Goal: Book appointment/travel/reservation

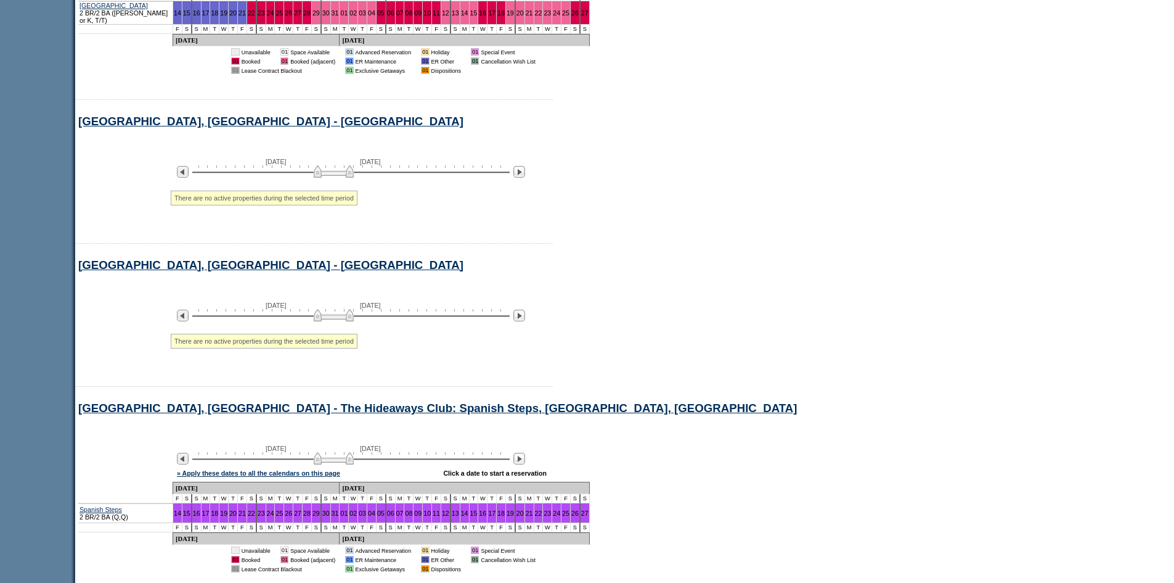
scroll to position [852, 0]
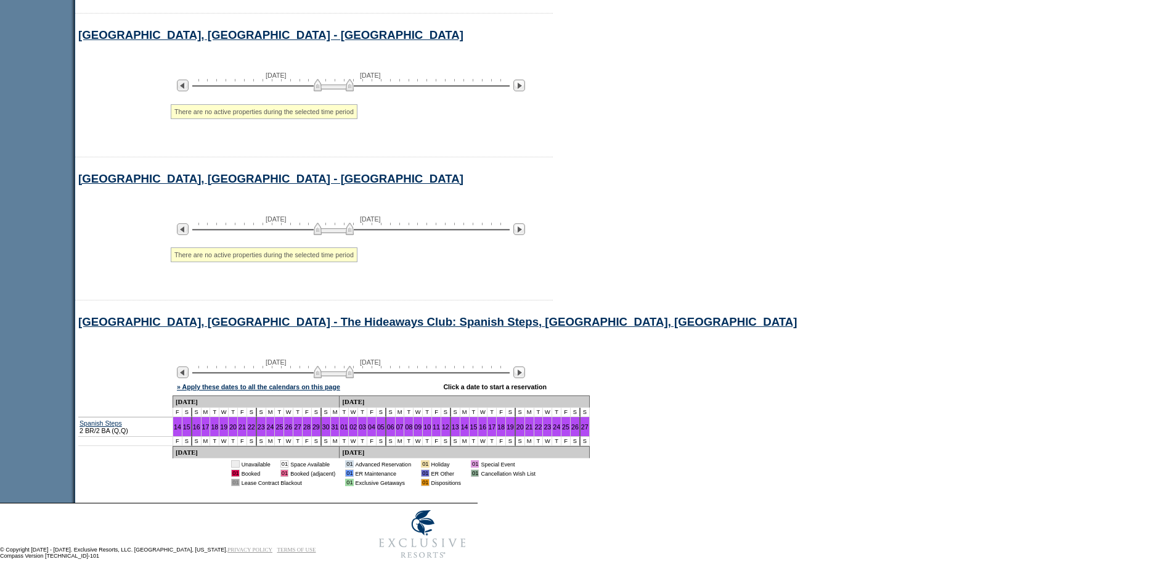
click at [411, 366] on div at bounding box center [350, 372] width 317 height 12
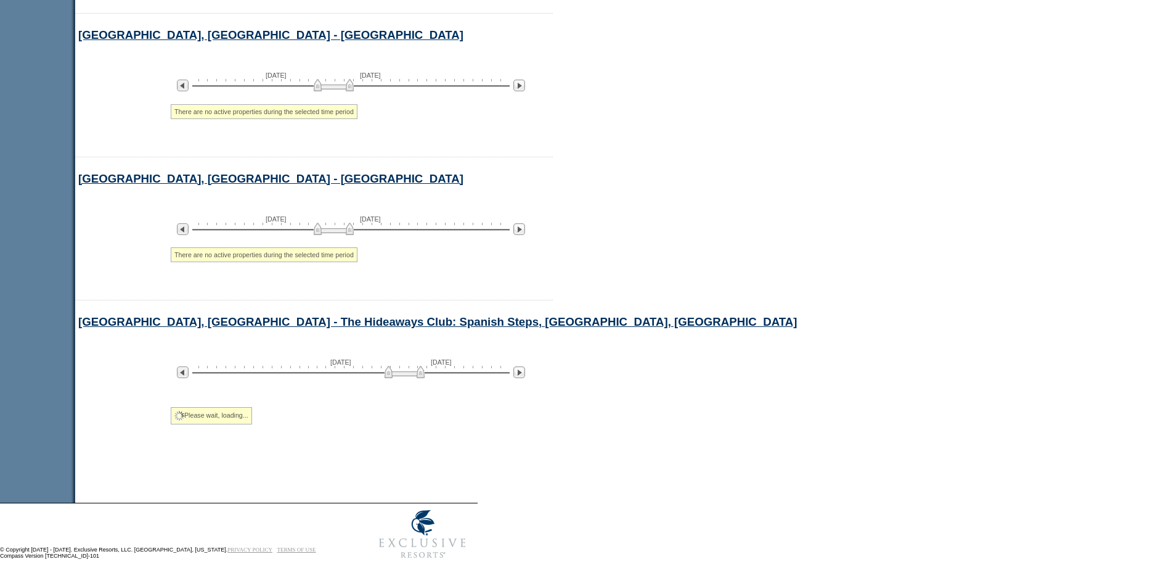
scroll to position [784, 0]
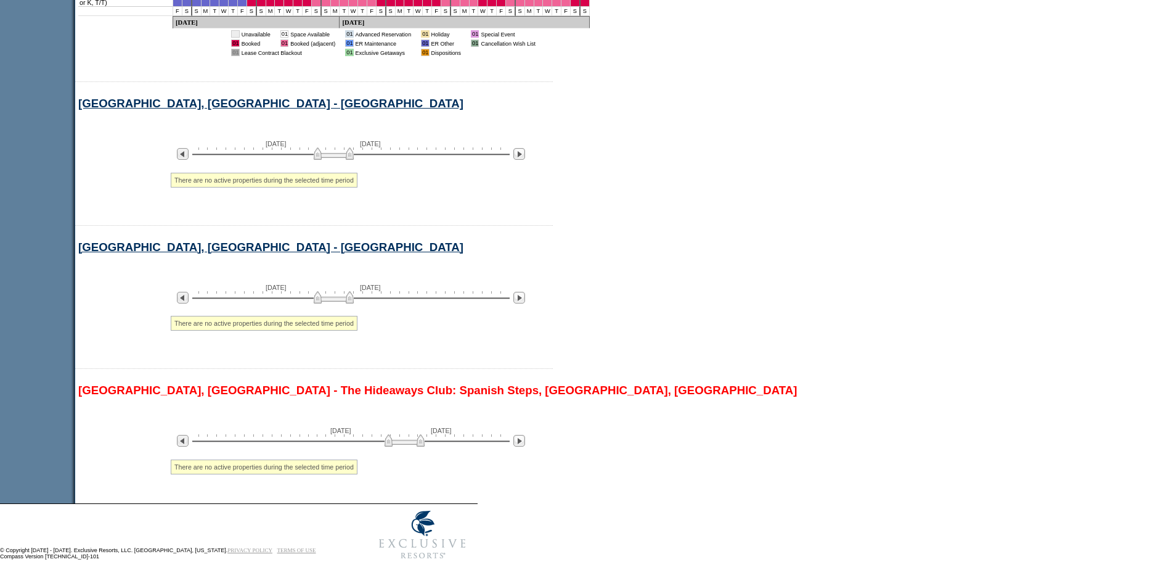
drag, startPoint x: 411, startPoint y: 364, endPoint x: 388, endPoint y: 378, distance: 26.9
click at [368, 366] on div "[GEOGRAPHIC_DATA], [GEOGRAPHIC_DATA] - [GEOGRAPHIC_DATA], [GEOGRAPHIC_DATA] Pro…" at bounding box center [494, 187] width 838 height 632
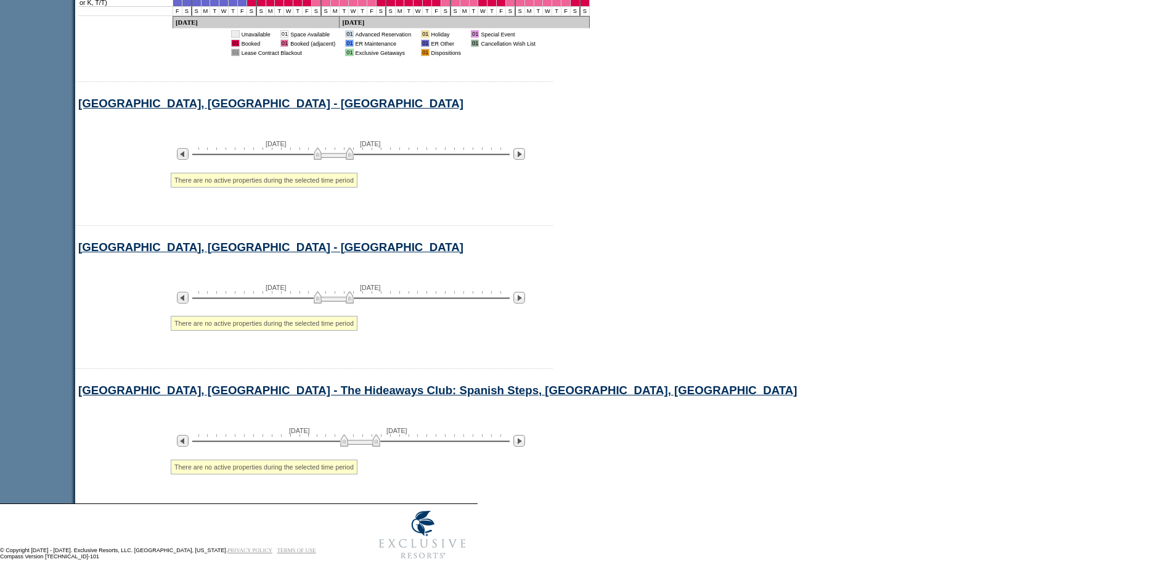
drag, startPoint x: 403, startPoint y: 433, endPoint x: 359, endPoint y: 432, distance: 44.4
click at [359, 434] on img at bounding box center [360, 440] width 40 height 12
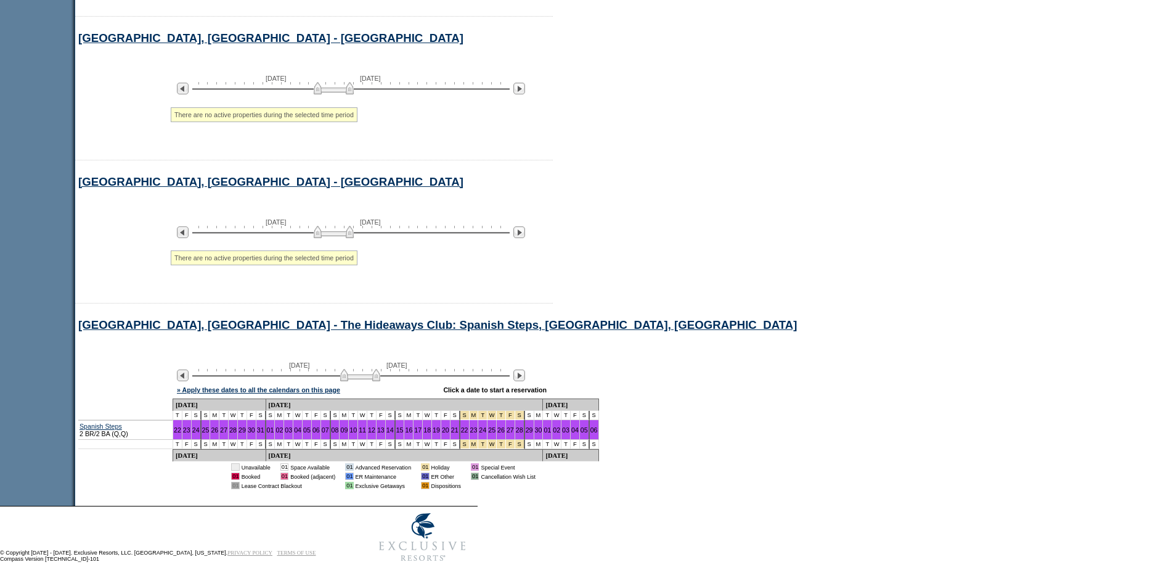
scroll to position [852, 0]
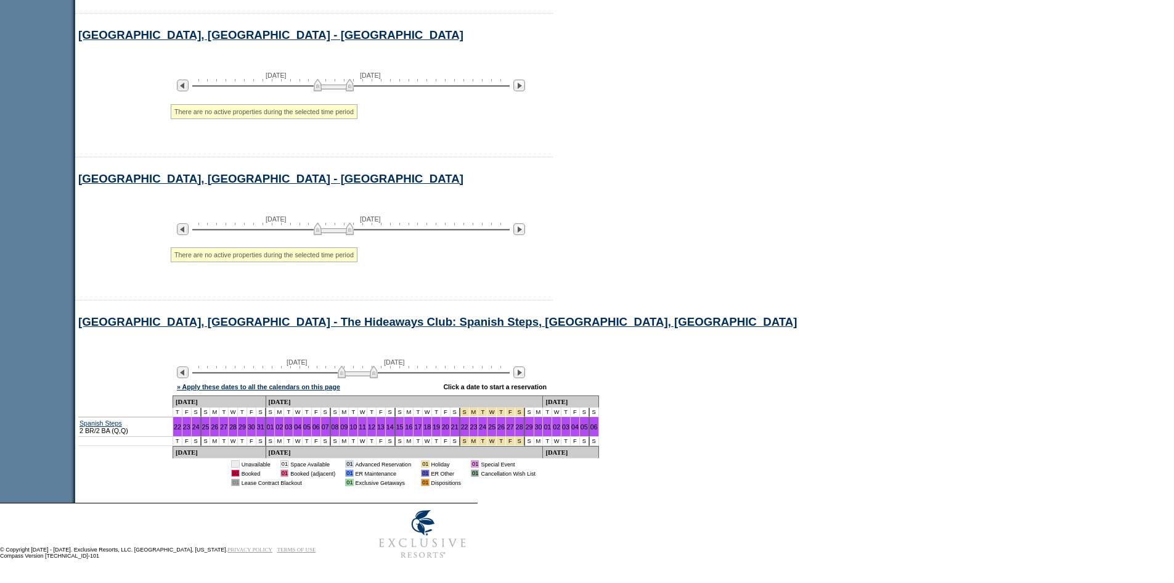
click at [361, 371] on img at bounding box center [358, 372] width 40 height 12
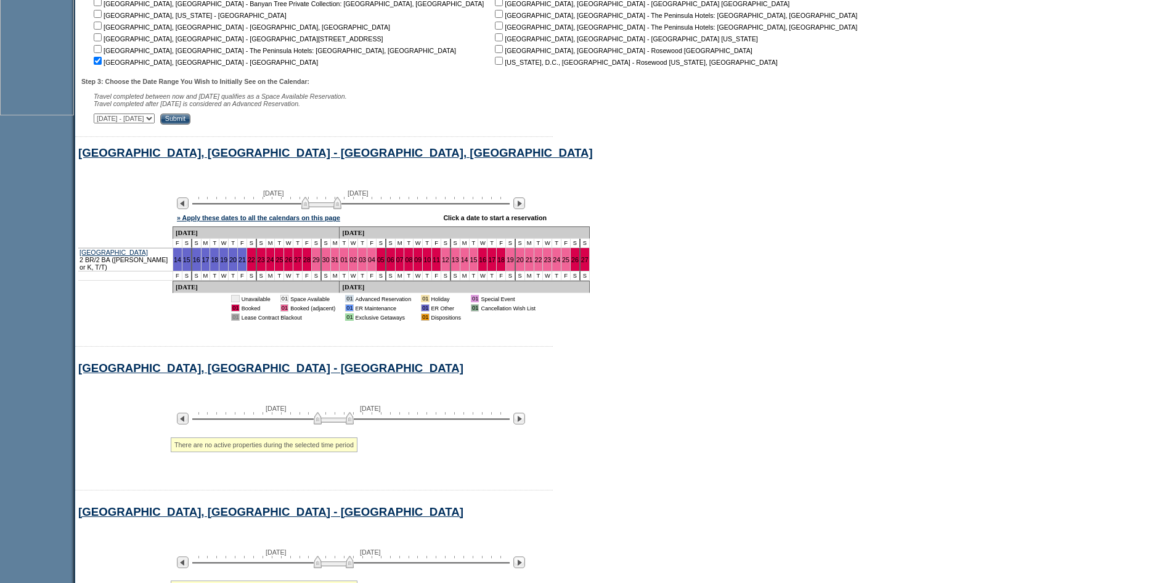
drag, startPoint x: 349, startPoint y: 214, endPoint x: 324, endPoint y: 213, distance: 24.7
click at [324, 209] on img at bounding box center [321, 203] width 40 height 12
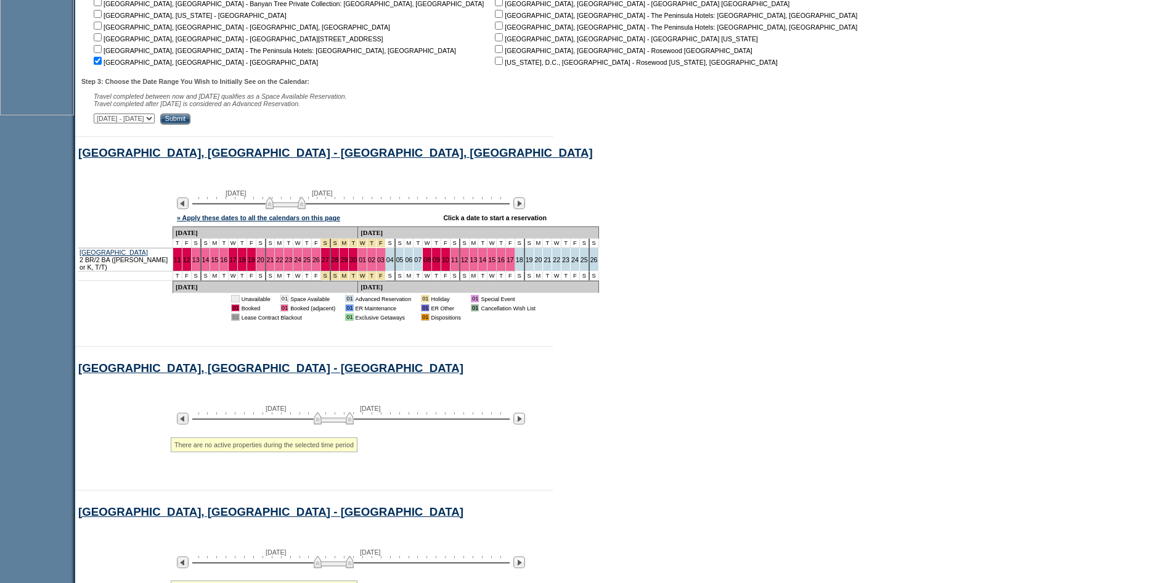
drag, startPoint x: 324, startPoint y: 213, endPoint x: 301, endPoint y: 218, distance: 23.9
click at [301, 209] on img at bounding box center [286, 203] width 40 height 12
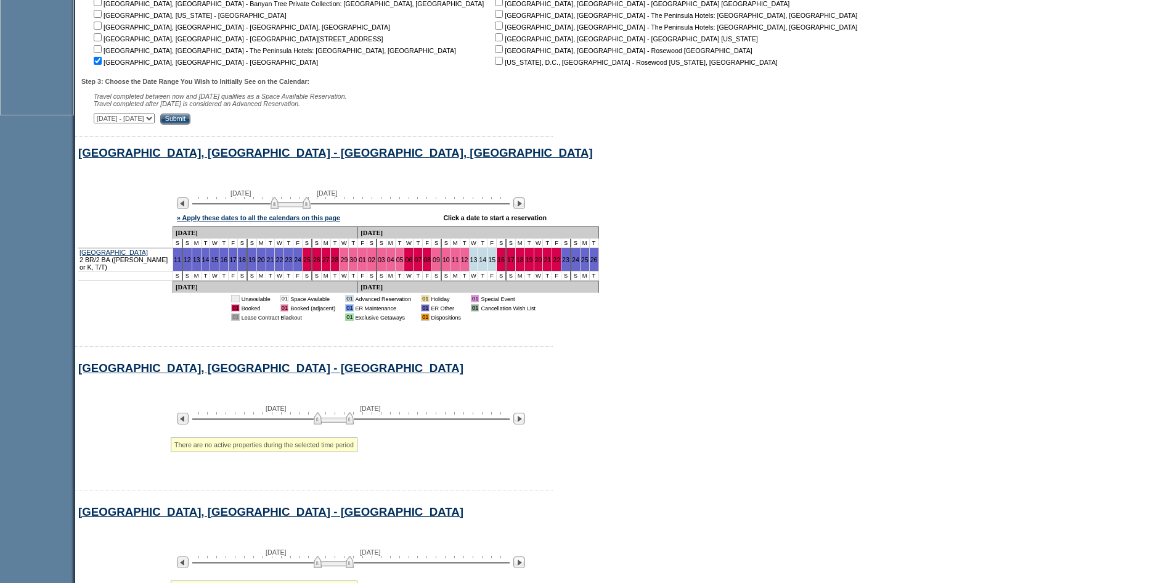
drag, startPoint x: 306, startPoint y: 211, endPoint x: 336, endPoint y: 215, distance: 30.4
click at [311, 209] on img at bounding box center [291, 203] width 40 height 12
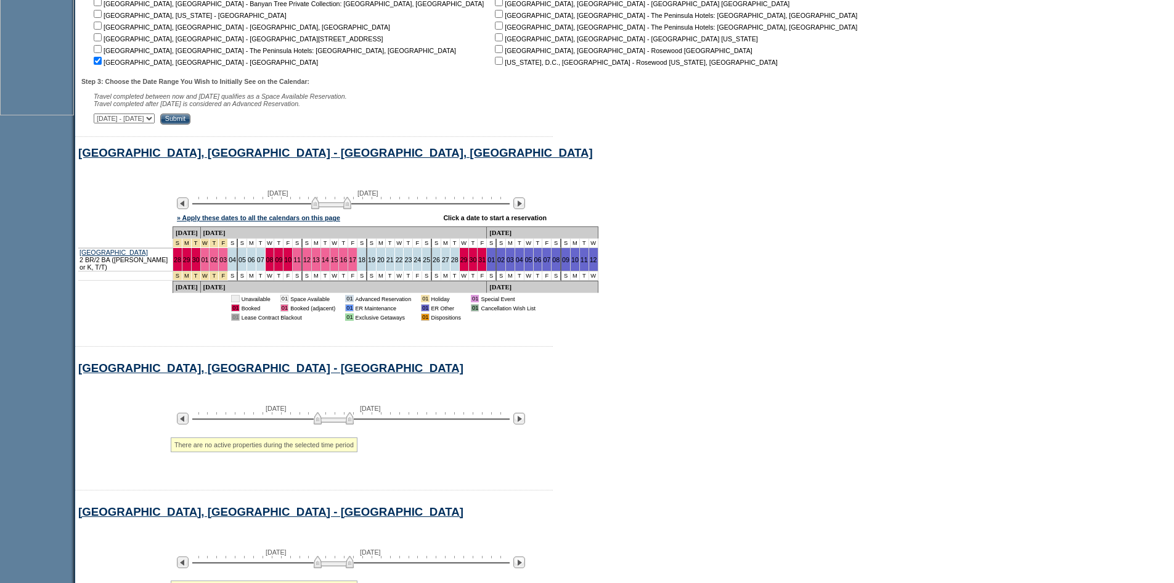
drag, startPoint x: 336, startPoint y: 215, endPoint x: 352, endPoint y: 215, distance: 16.0
click at [351, 209] on img at bounding box center [331, 203] width 40 height 12
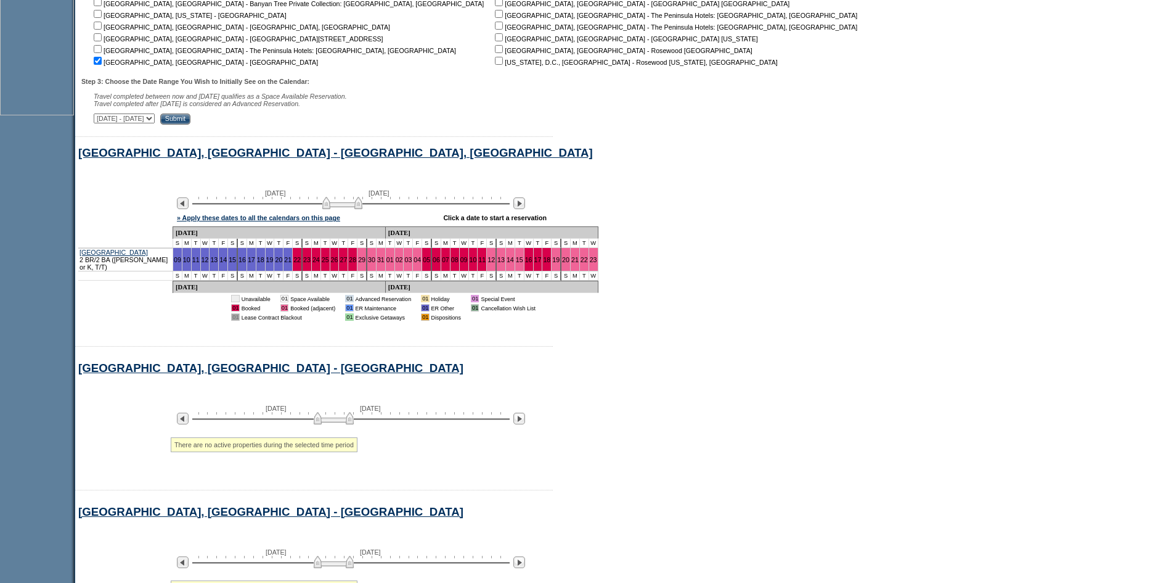
drag, startPoint x: 352, startPoint y: 215, endPoint x: 362, endPoint y: 219, distance: 11.1
click at [362, 209] on img at bounding box center [342, 203] width 40 height 12
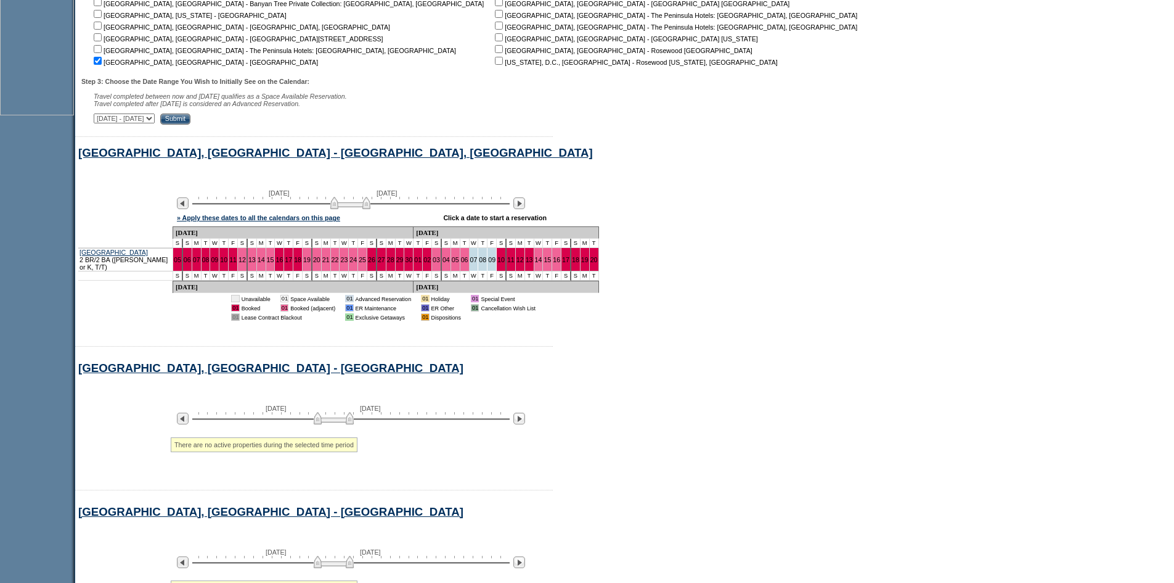
drag, startPoint x: 362, startPoint y: 219, endPoint x: 370, endPoint y: 218, distance: 8.1
click at [370, 209] on img at bounding box center [350, 203] width 40 height 12
drag, startPoint x: 366, startPoint y: 213, endPoint x: 336, endPoint y: 218, distance: 29.9
click at [336, 209] on img at bounding box center [345, 203] width 40 height 12
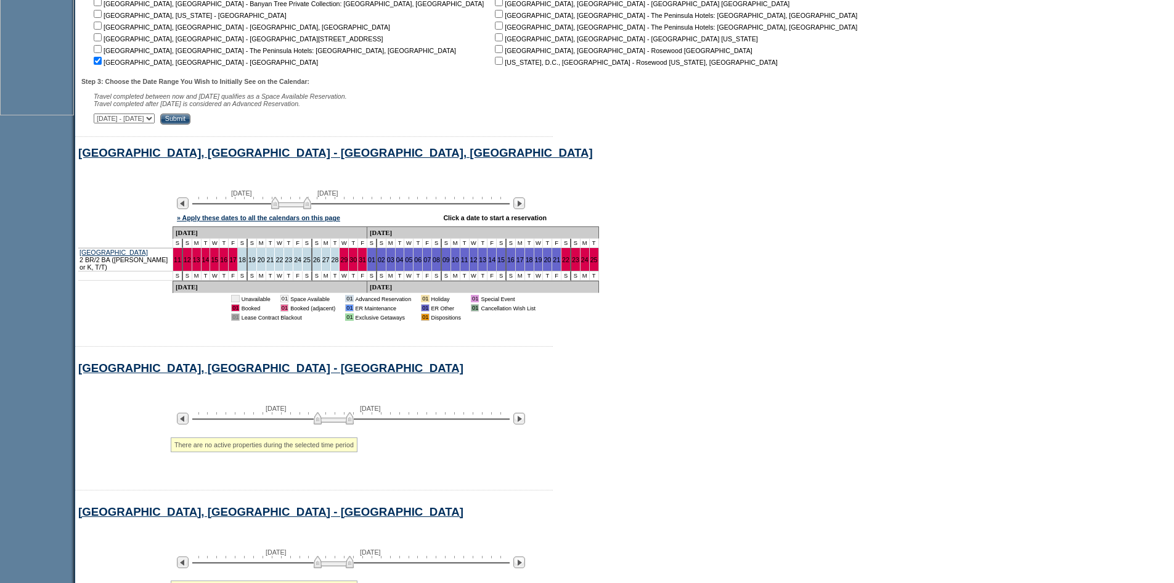
drag, startPoint x: 340, startPoint y: 218, endPoint x: 297, endPoint y: 219, distance: 43.2
click at [297, 209] on img at bounding box center [291, 203] width 40 height 12
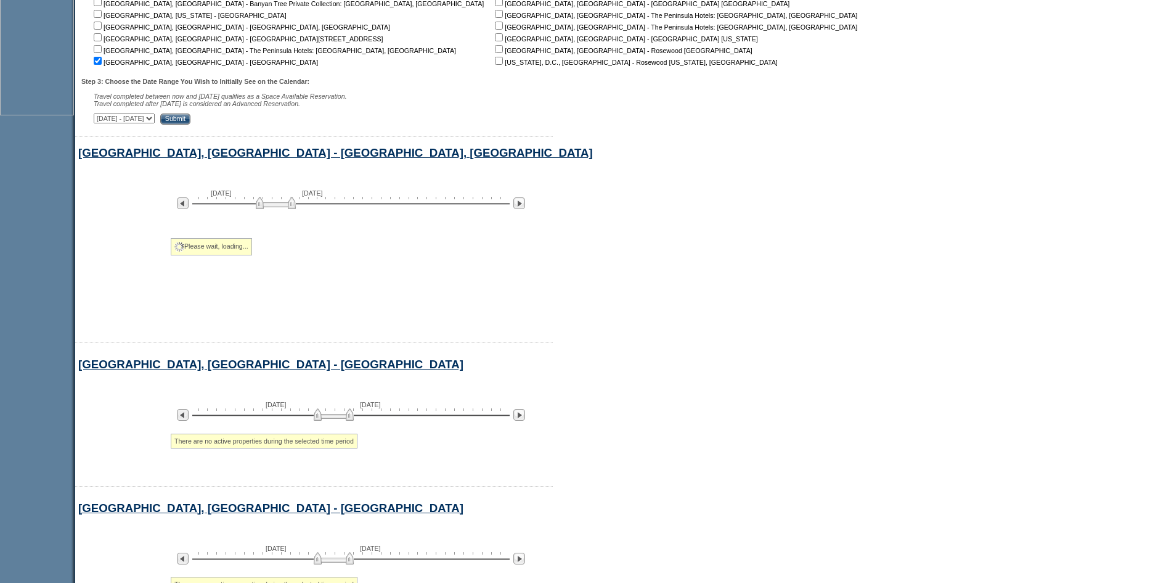
drag, startPoint x: 306, startPoint y: 209, endPoint x: 282, endPoint y: 215, distance: 24.2
click at [282, 208] on div at bounding box center [350, 203] width 317 height 12
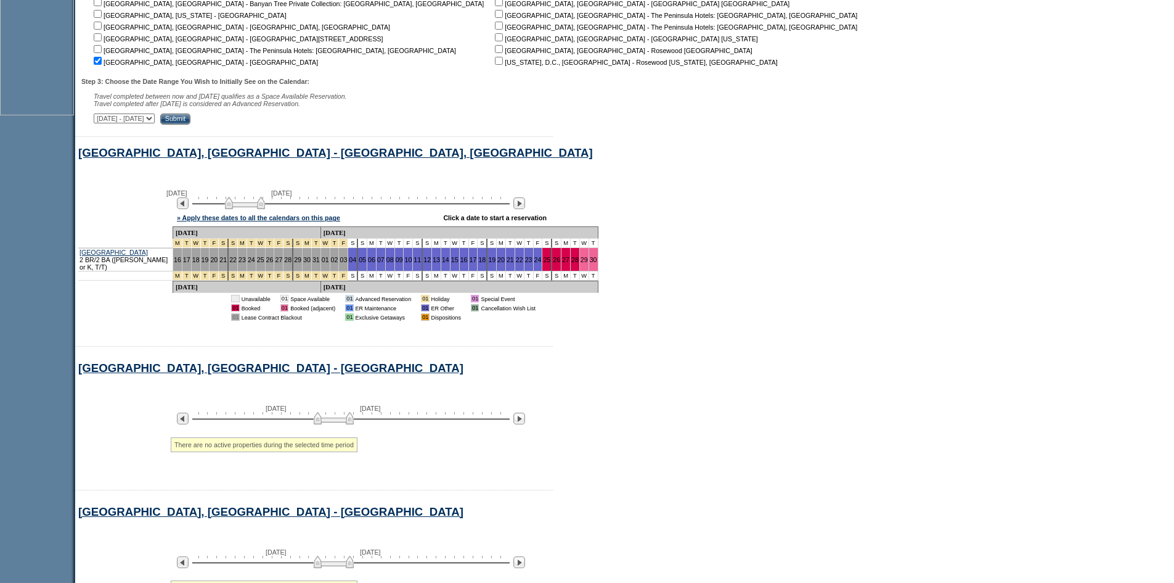
drag, startPoint x: 282, startPoint y: 215, endPoint x: 252, endPoint y: 214, distance: 30.8
click at [252, 209] on img at bounding box center [245, 203] width 40 height 12
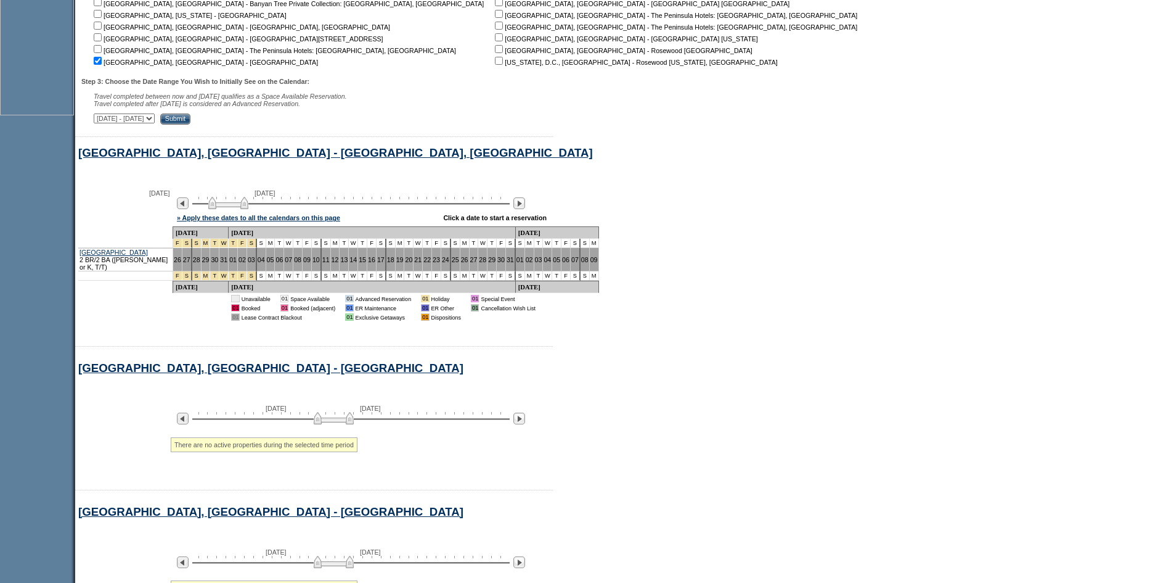
drag, startPoint x: 253, startPoint y: 214, endPoint x: 230, endPoint y: 218, distance: 23.8
click at [230, 209] on img at bounding box center [228, 203] width 40 height 12
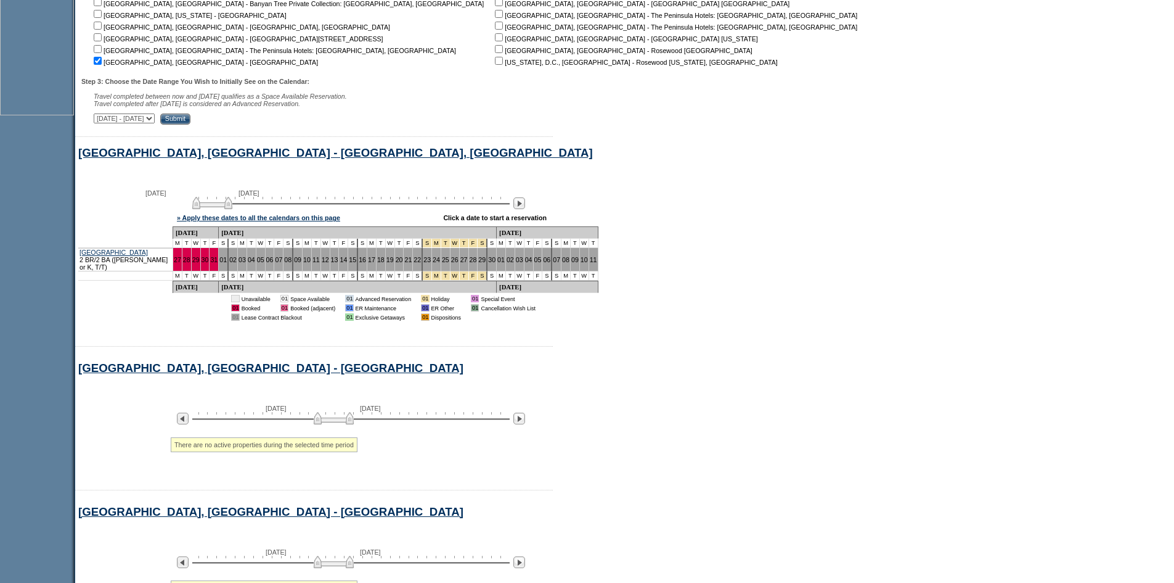
drag, startPoint x: 240, startPoint y: 213, endPoint x: 215, endPoint y: 218, distance: 25.9
click at [215, 209] on img at bounding box center [212, 203] width 40 height 12
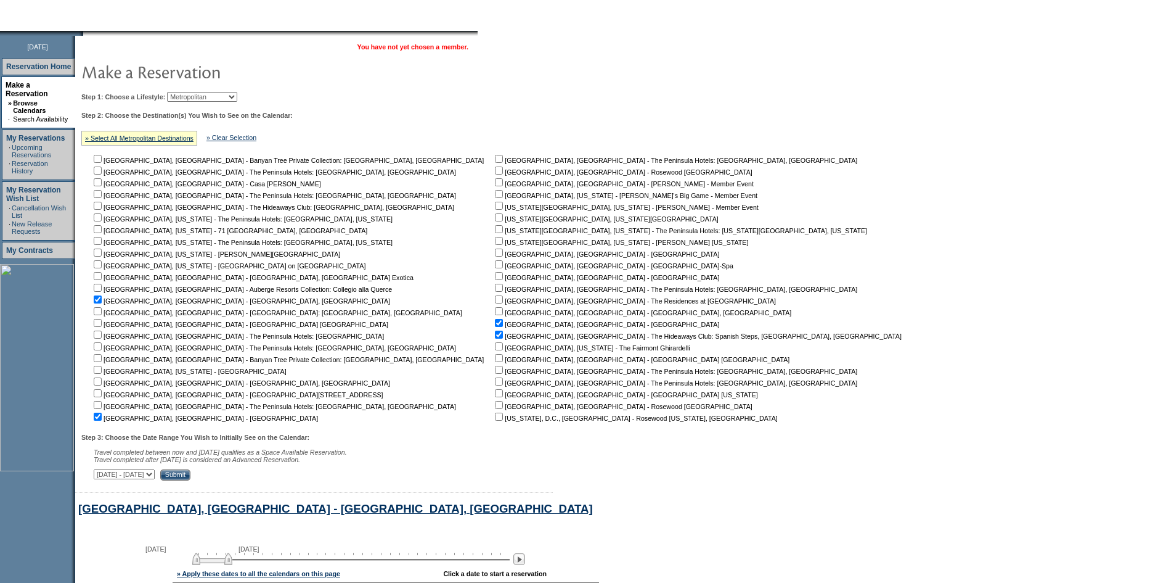
scroll to position [0, 0]
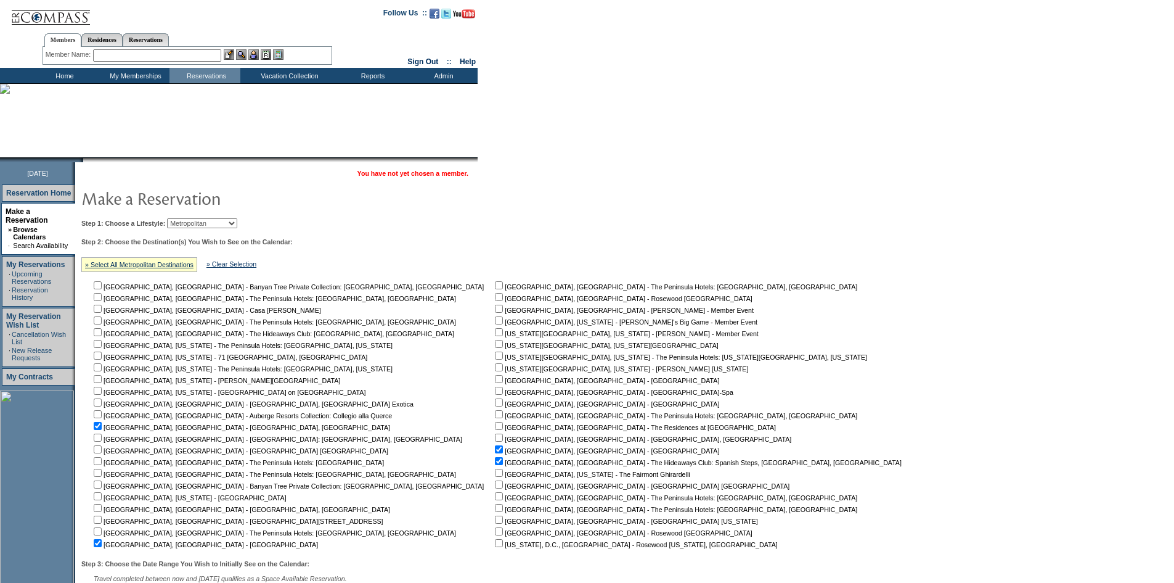
drag, startPoint x: 202, startPoint y: 225, endPoint x: 210, endPoint y: 229, distance: 8.3
click at [203, 225] on select "Beach Leisure Metropolitan Mountain OIAL for Adventure OIAL for Couples OIAL fo…" at bounding box center [202, 223] width 70 height 10
select select "Leisure"
click at [188, 219] on select "Beach Leisure Metropolitan Mountain OIAL for Adventure OIAL for Couples OIAL fo…" at bounding box center [202, 223] width 70 height 10
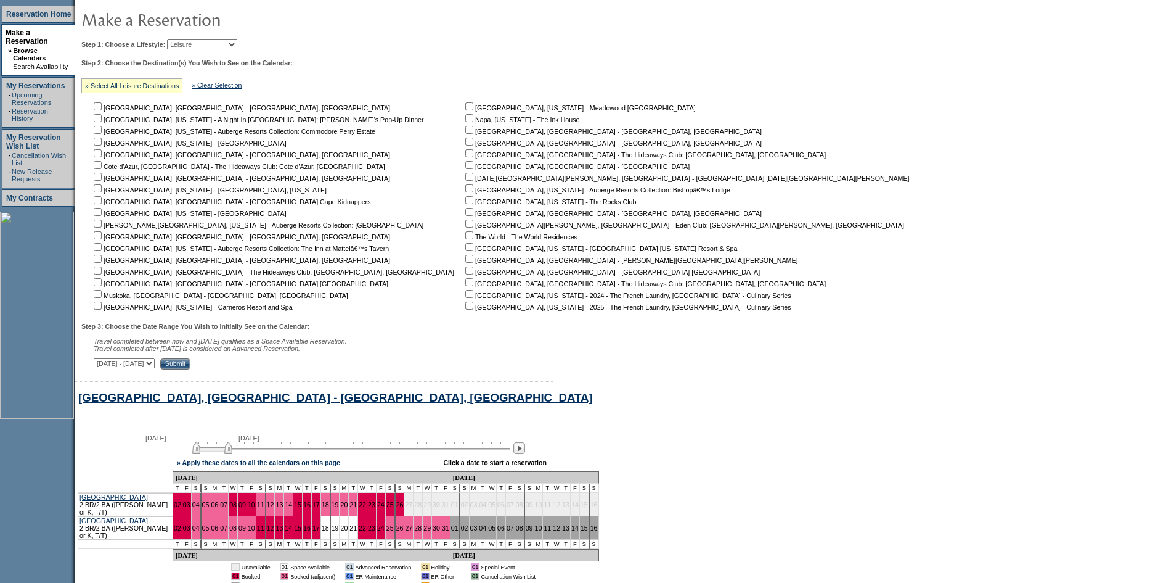
scroll to position [185, 0]
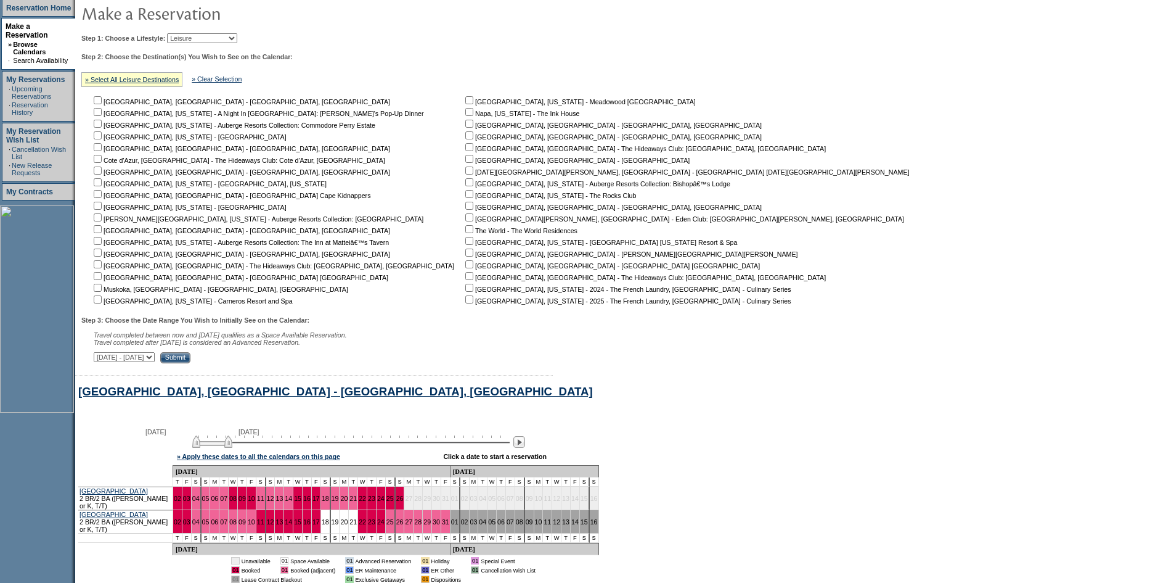
click at [465, 256] on input "checkbox" at bounding box center [469, 252] width 8 height 8
checkbox input "true"
click at [465, 268] on input "checkbox" at bounding box center [469, 264] width 8 height 8
checkbox input "true"
click at [465, 280] on input "checkbox" at bounding box center [469, 276] width 8 height 8
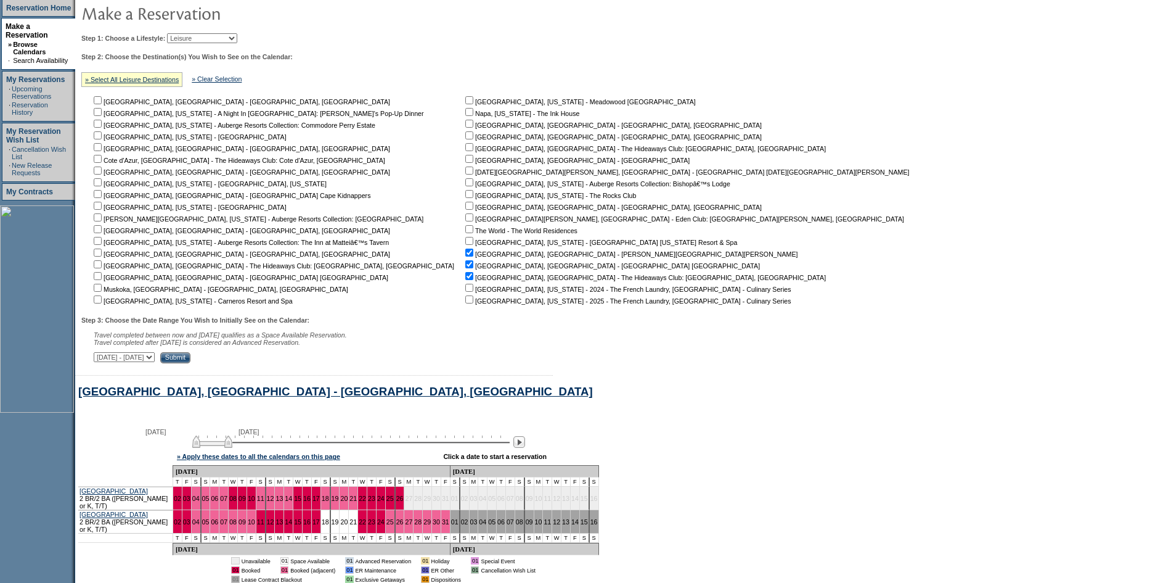
click at [465, 279] on input "checkbox" at bounding box center [469, 276] width 8 height 8
checkbox input "false"
click at [465, 210] on input "checkbox" at bounding box center [469, 206] width 8 height 8
checkbox input "true"
click at [190, 363] on input "Submit" at bounding box center [175, 357] width 30 height 11
